Goal: Task Accomplishment & Management: Manage account settings

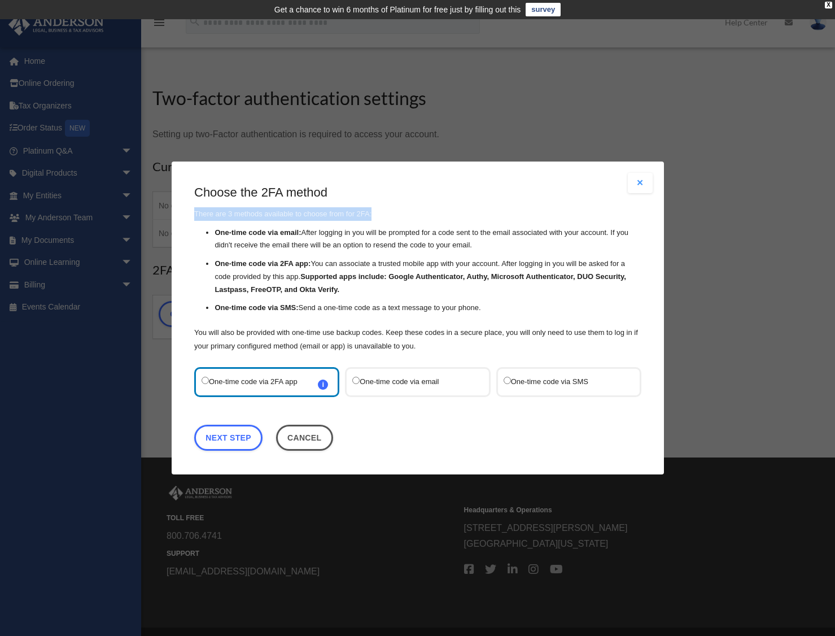
drag, startPoint x: 473, startPoint y: 182, endPoint x: 520, endPoint y: 219, distance: 60.3
click at [520, 219] on div "Are you sure? Any unsaved changes will be lost! Yes No Choose the 2FA method Th…" at bounding box center [418, 318] width 492 height 313
click at [444, 187] on h3 "Choose the 2FA method" at bounding box center [417, 193] width 447 height 18
click at [642, 185] on button "Close modal" at bounding box center [640, 183] width 25 height 20
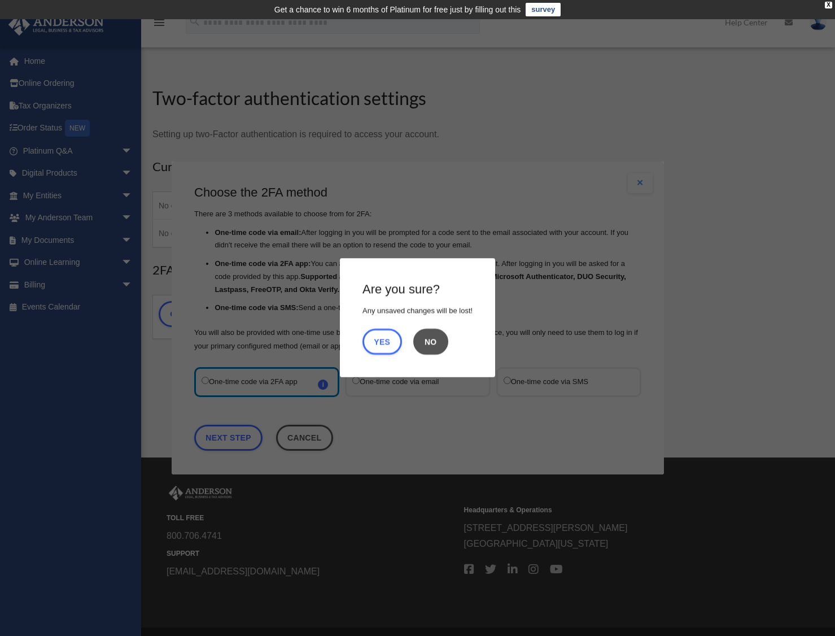
click at [436, 339] on button "No" at bounding box center [430, 342] width 35 height 26
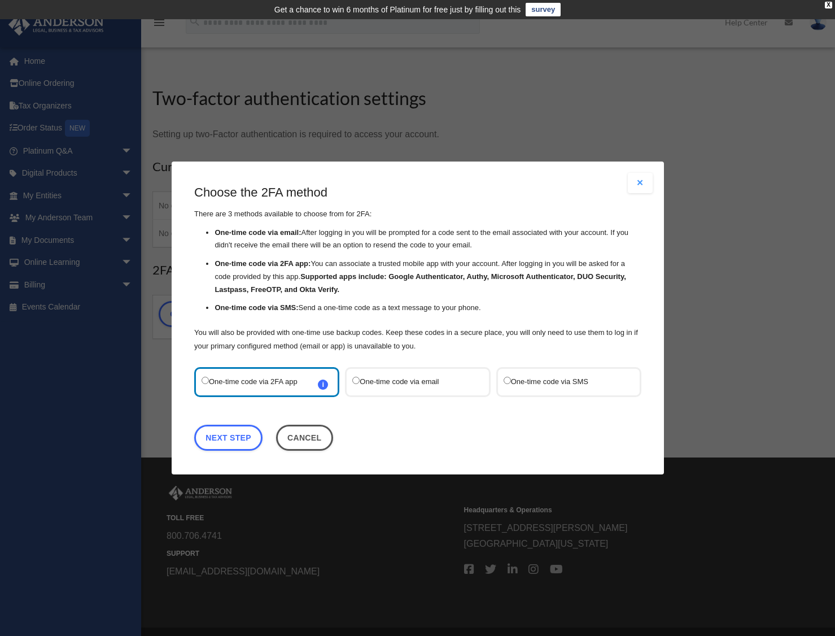
click at [548, 383] on label "One-time code via SMS" at bounding box center [562, 381] width 119 height 15
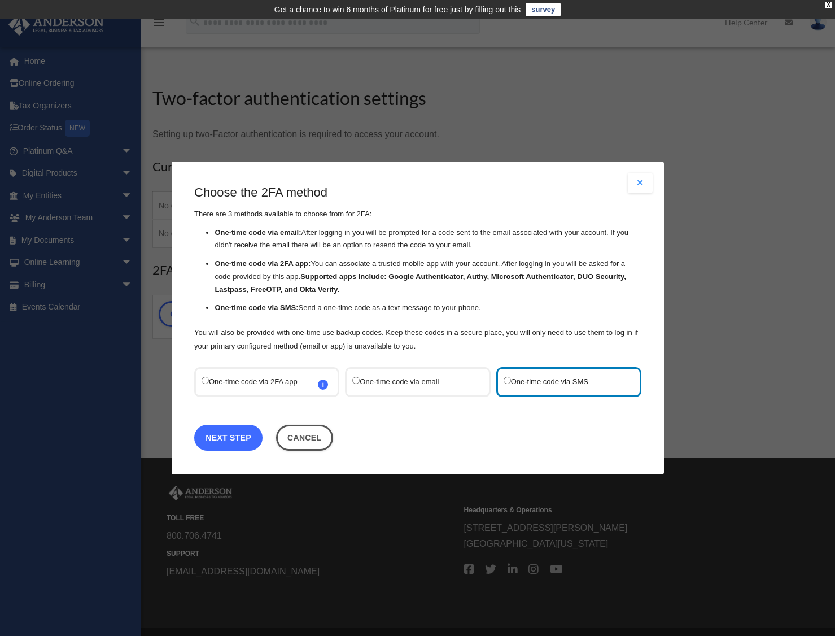
click at [241, 436] on link "Next Step" at bounding box center [228, 438] width 68 height 26
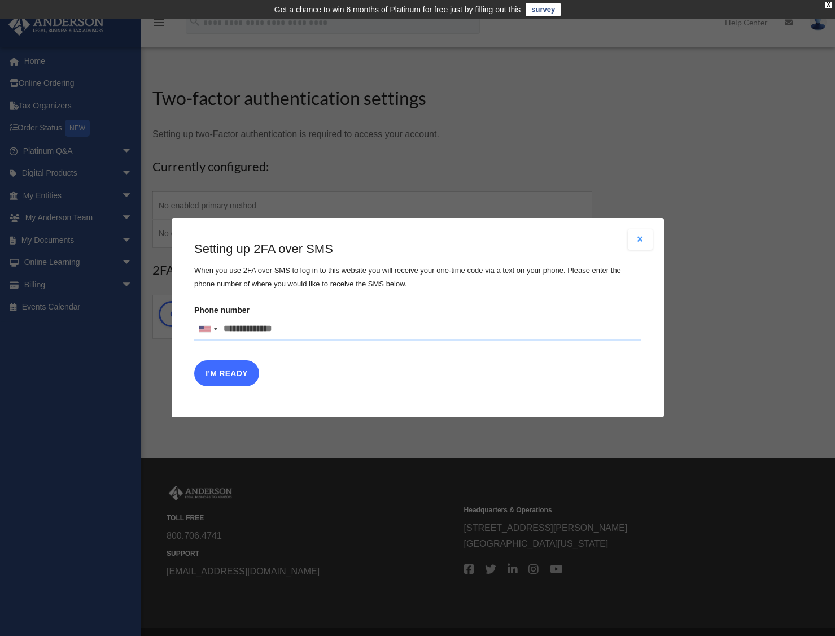
click at [234, 373] on button "I'm Ready" at bounding box center [226, 374] width 65 height 26
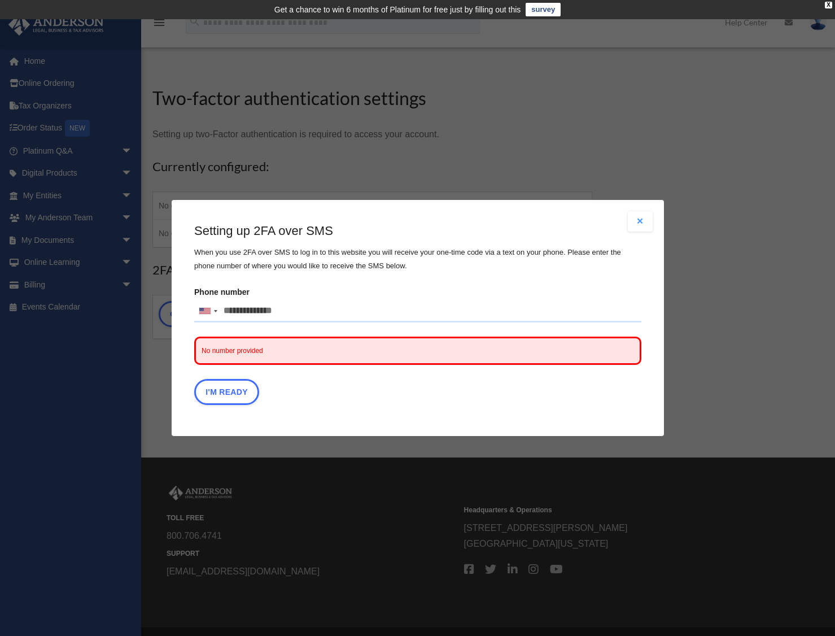
click at [300, 306] on input "Phone number United States +1 United Kingdom +44 Afghanistan (‫افغانستان‬‎) +93…" at bounding box center [417, 311] width 447 height 23
type input "**********"
click at [227, 391] on button "I'm Ready" at bounding box center [226, 392] width 65 height 26
click at [227, 391] on div "I'm Ready" at bounding box center [417, 395] width 447 height 32
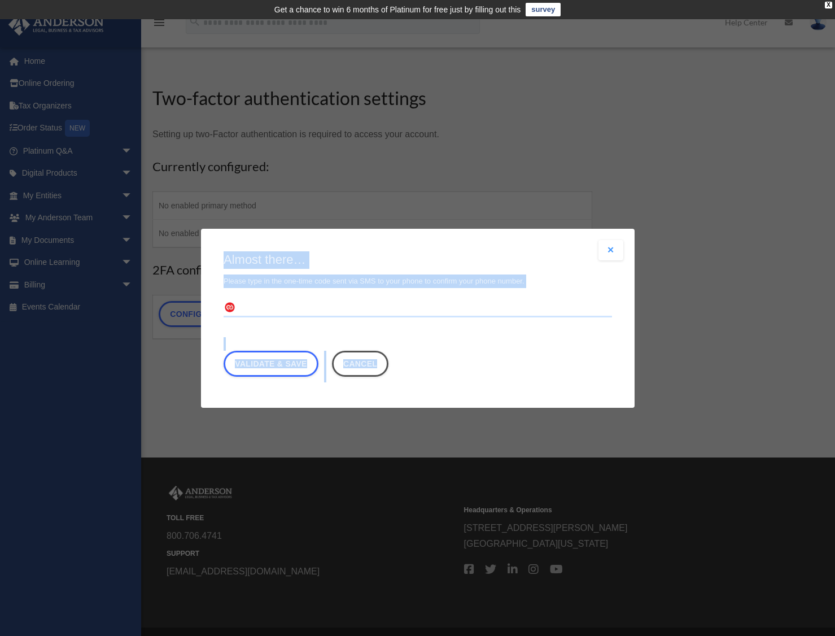
click at [281, 307] on input "text" at bounding box center [418, 308] width 389 height 18
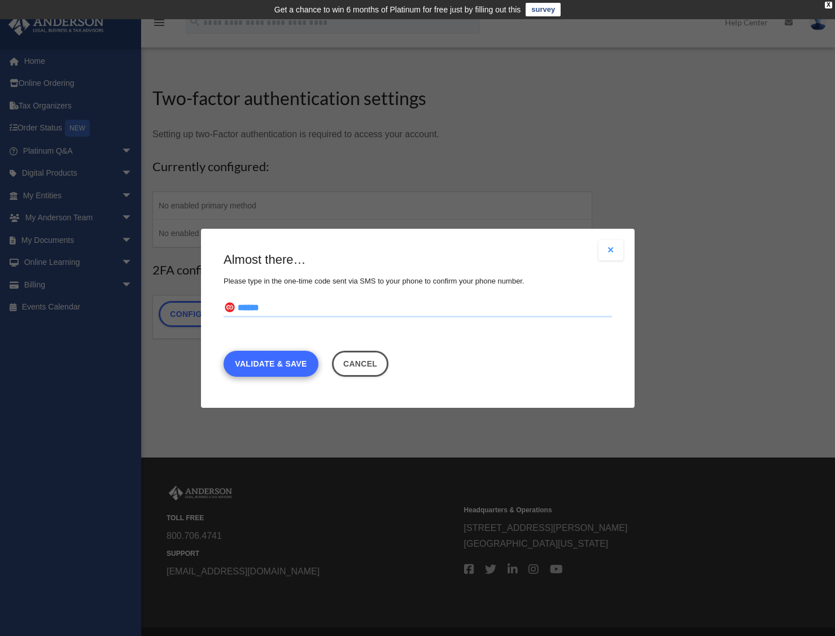
type input "******"
click at [280, 366] on link "Validate & Save" at bounding box center [271, 363] width 95 height 26
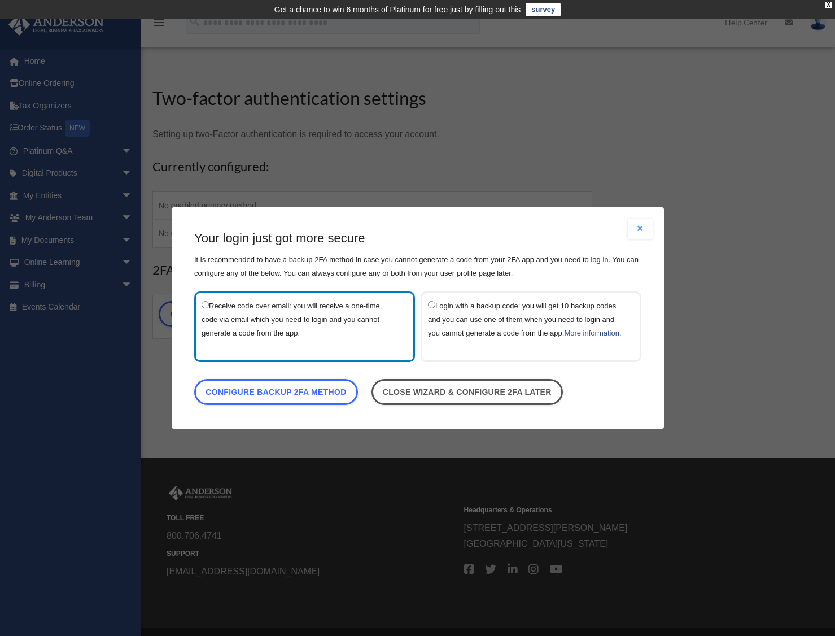
click at [640, 221] on button "Close modal" at bounding box center [640, 229] width 25 height 20
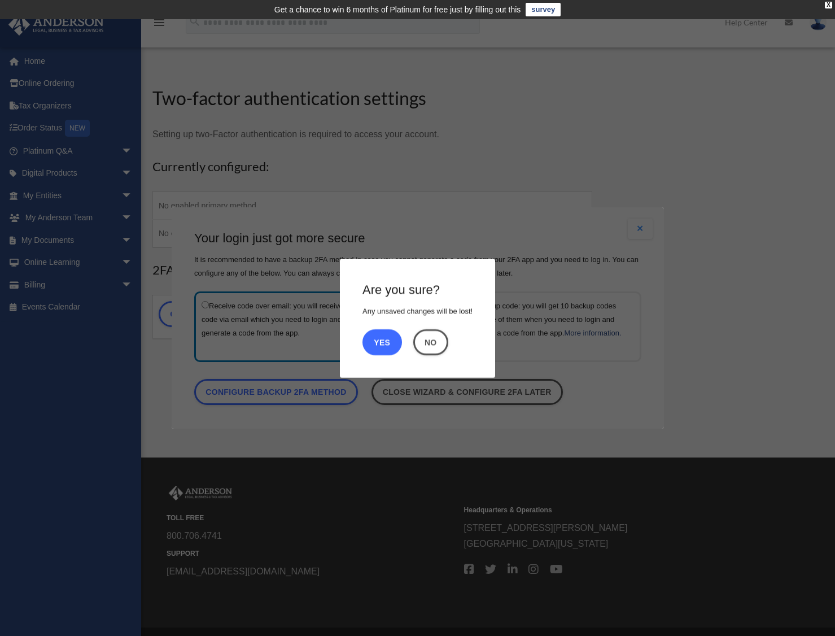
click at [387, 341] on button "Yes" at bounding box center [383, 342] width 40 height 26
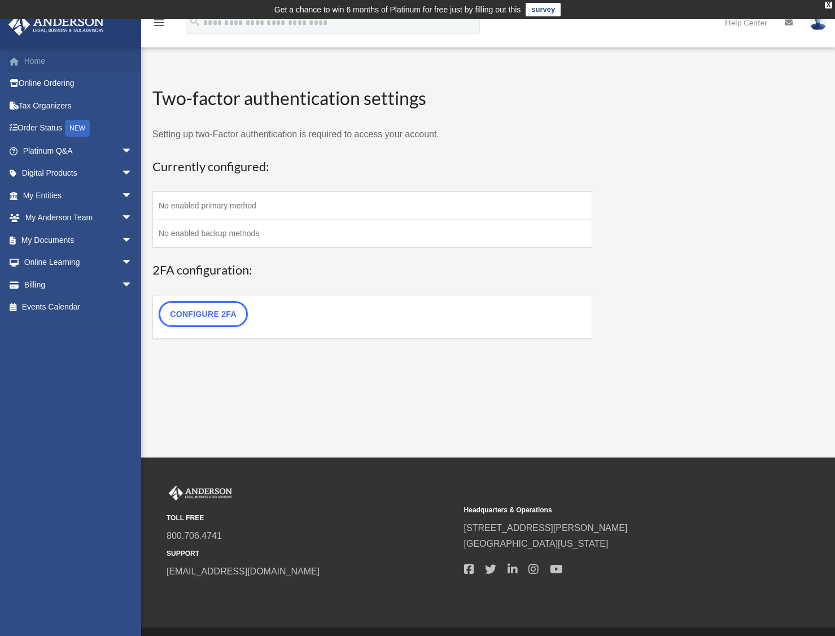
click at [38, 60] on link "Home" at bounding box center [79, 61] width 142 height 23
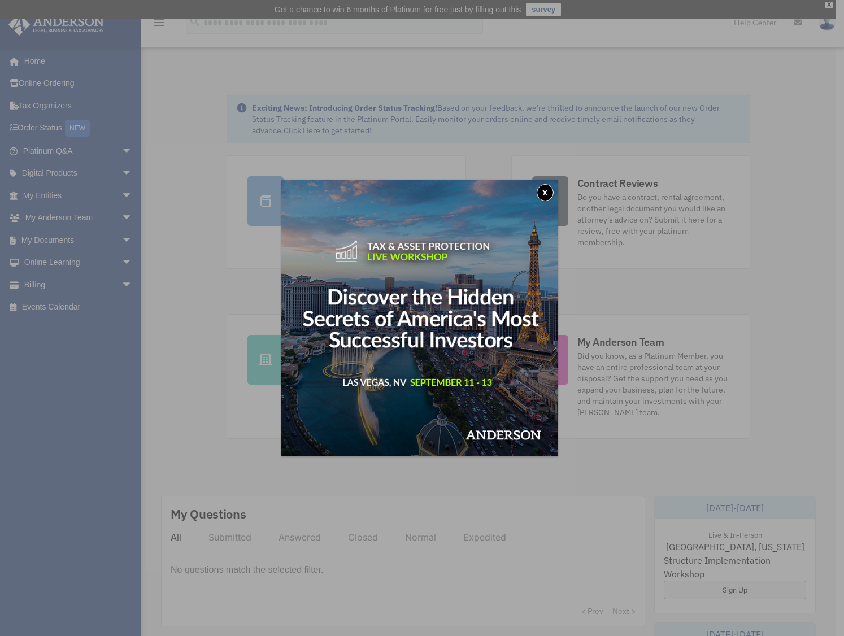
click at [546, 191] on button "x" at bounding box center [544, 192] width 17 height 17
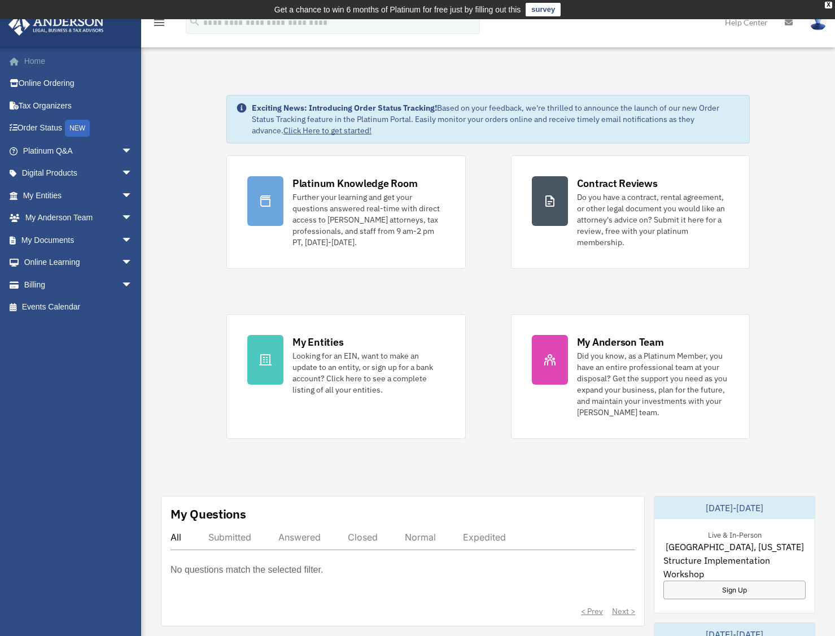
click at [37, 62] on link "Home" at bounding box center [79, 61] width 142 height 23
click at [121, 194] on span "arrow_drop_down" at bounding box center [132, 195] width 23 height 23
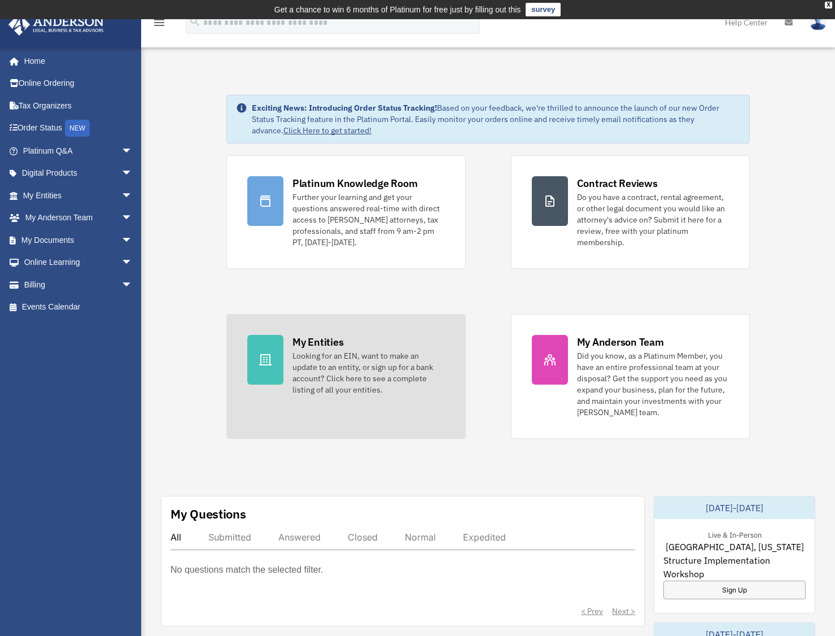
click at [325, 340] on div "My Entities" at bounding box center [318, 342] width 51 height 14
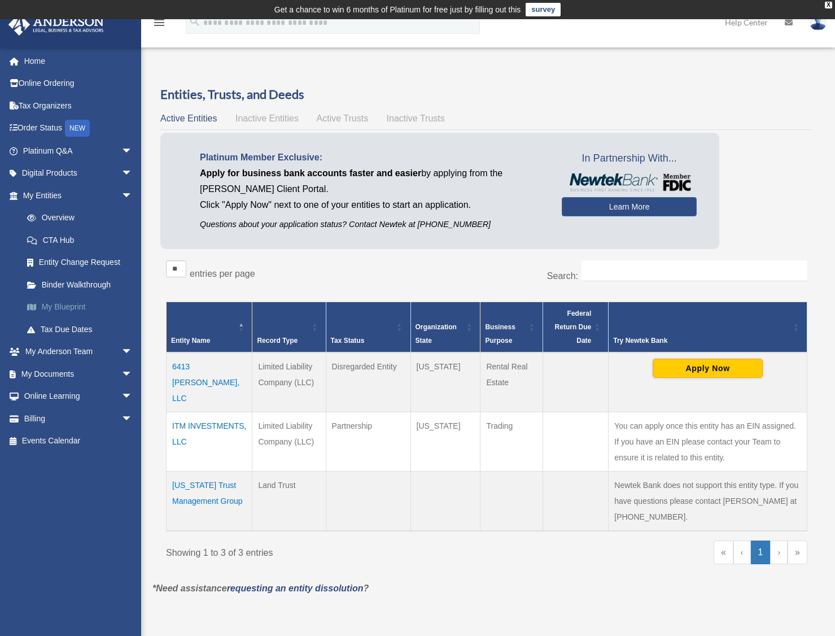
click at [68, 306] on link "My Blueprint" at bounding box center [83, 307] width 134 height 23
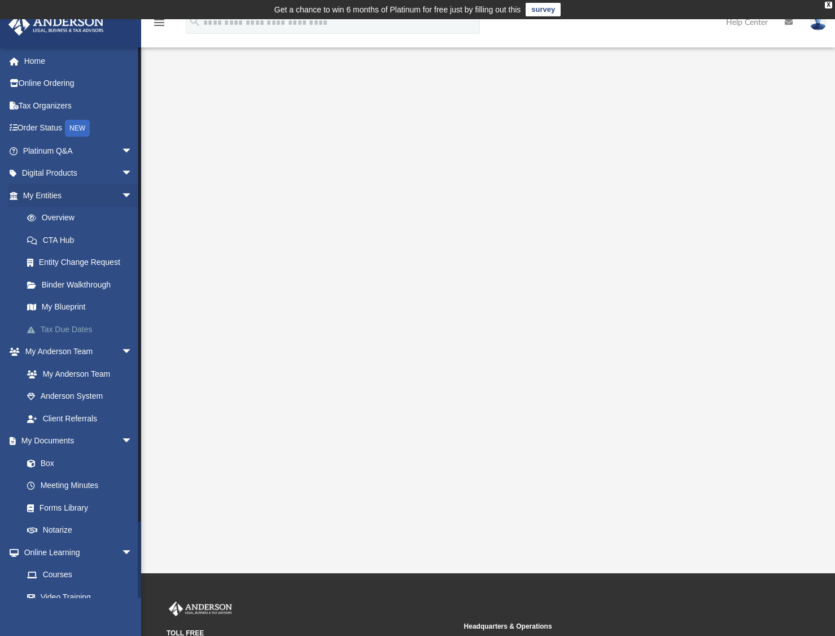
click at [68, 328] on link "Tax Due Dates" at bounding box center [83, 329] width 134 height 23
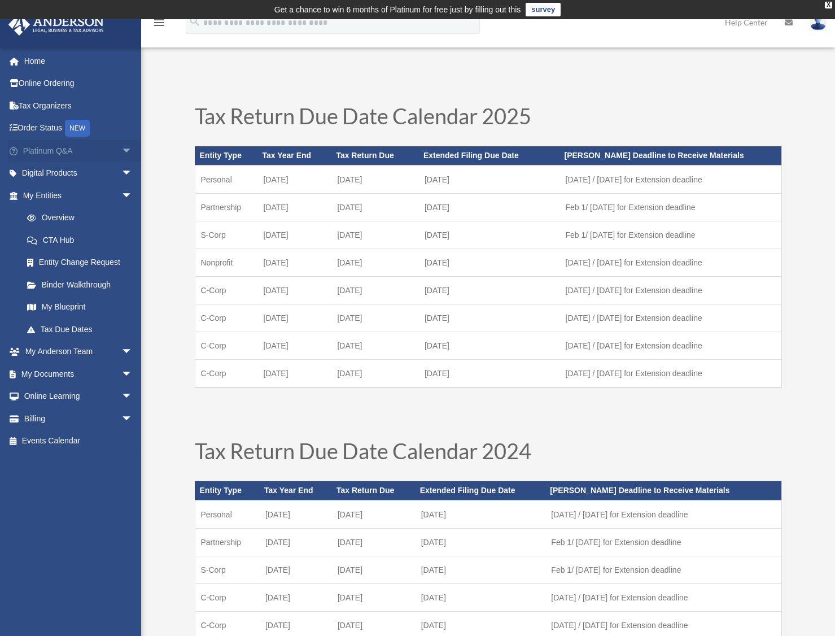
click at [59, 149] on link "Platinum Q&A arrow_drop_down" at bounding box center [79, 150] width 142 height 23
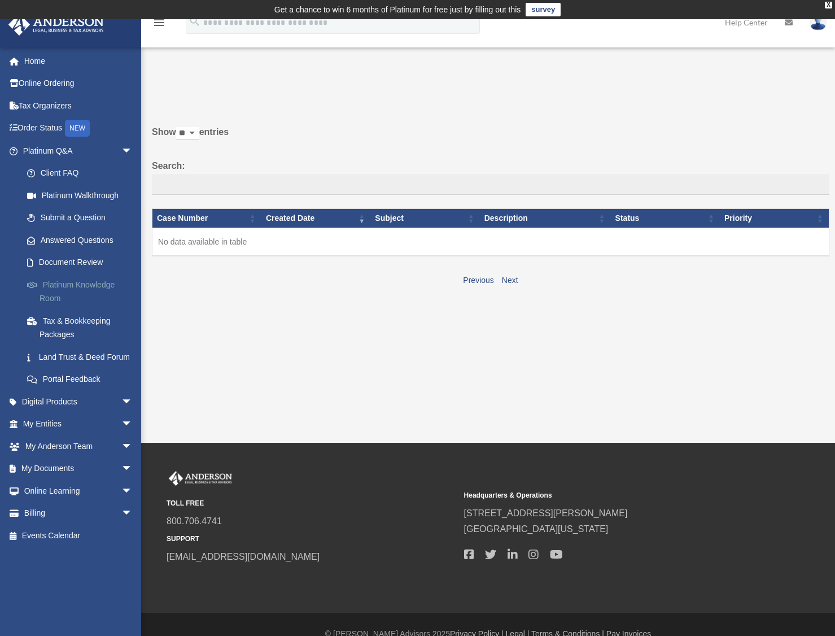
click at [84, 281] on link "Platinum Knowledge Room" at bounding box center [83, 291] width 134 height 36
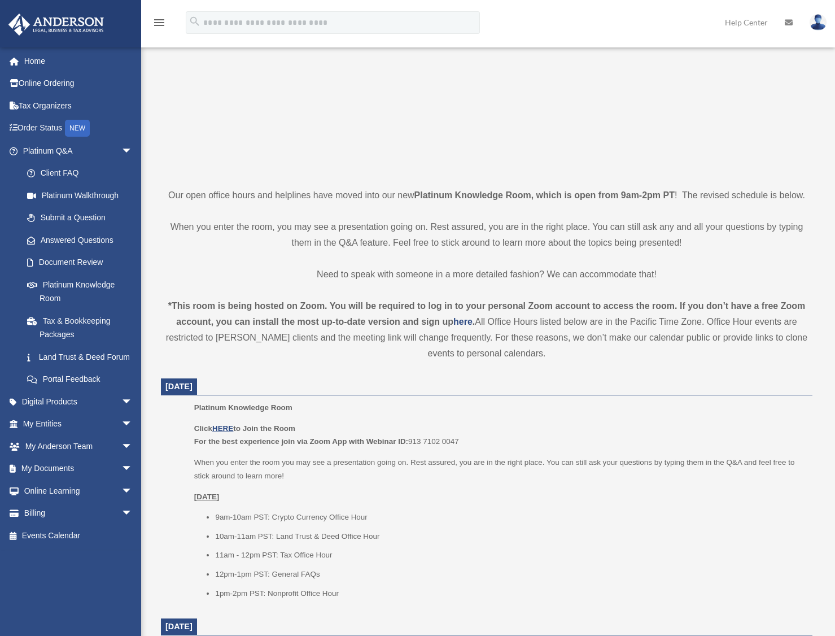
scroll to position [155, 0]
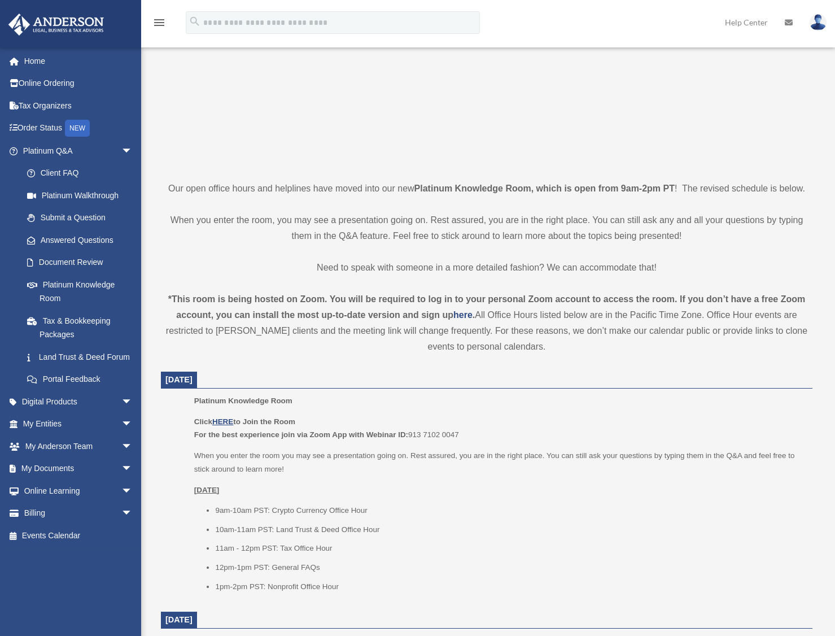
click at [244, 317] on strong "*This room is being hosted on Zoom. You will be required to log in to your pers…" at bounding box center [486, 306] width 637 height 25
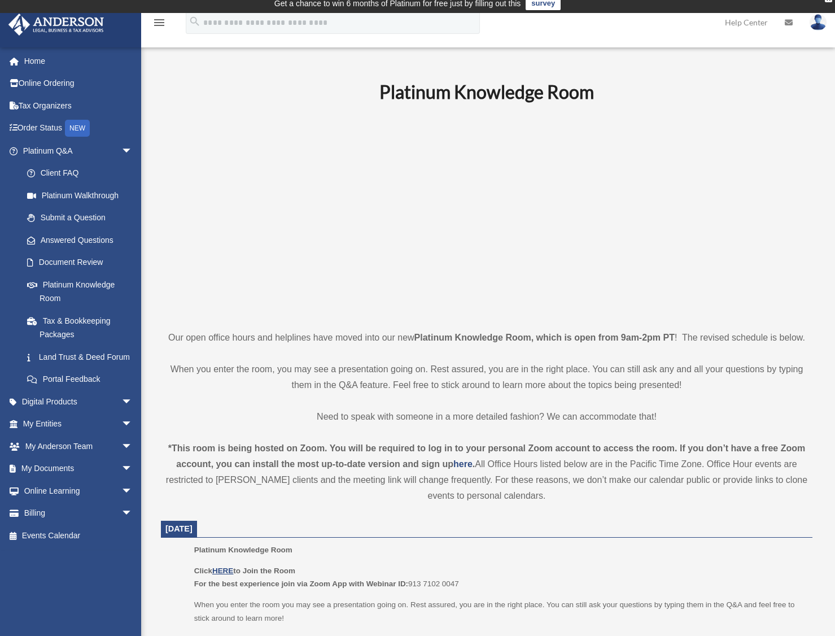
scroll to position [0, 0]
